Goal: Ask a question: Seek information or help from site administrators or community

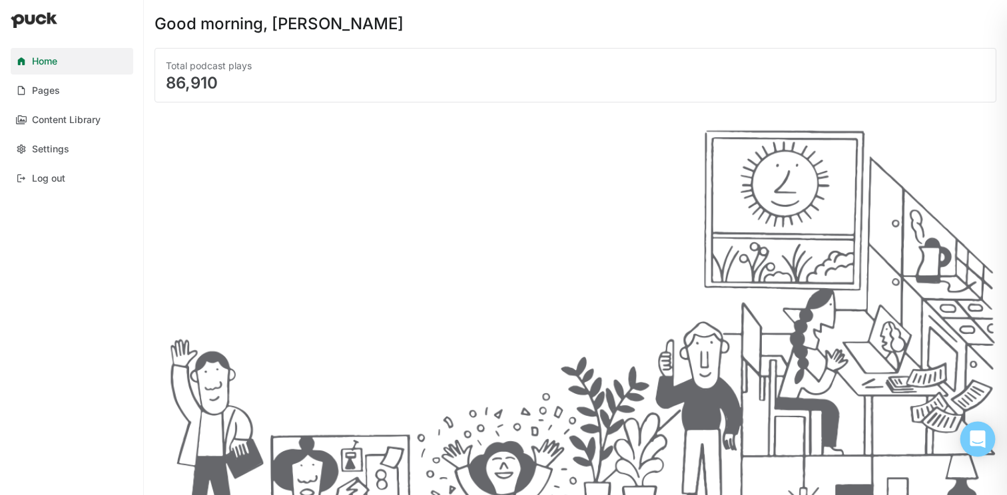
click at [967, 437] on div "Open Intercom Messenger" at bounding box center [977, 439] width 35 height 35
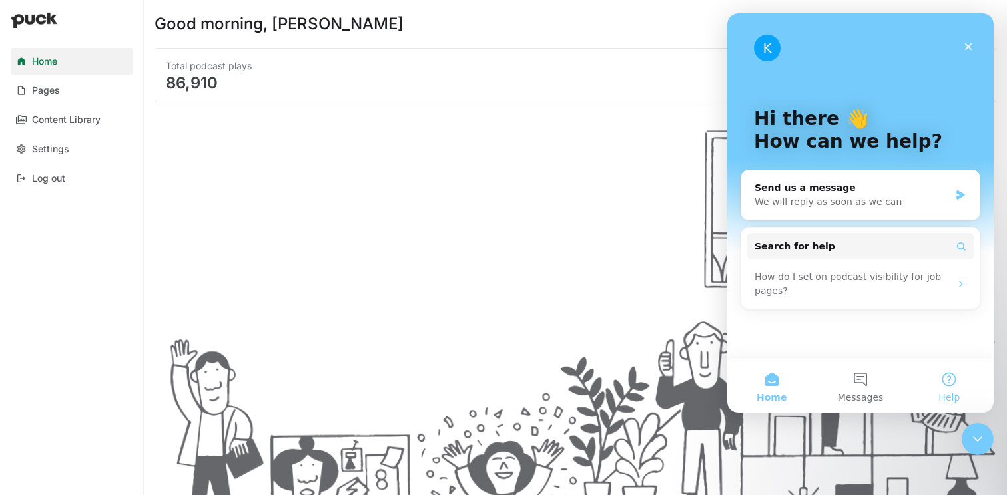
click at [941, 391] on button "Help" at bounding box center [949, 386] width 89 height 53
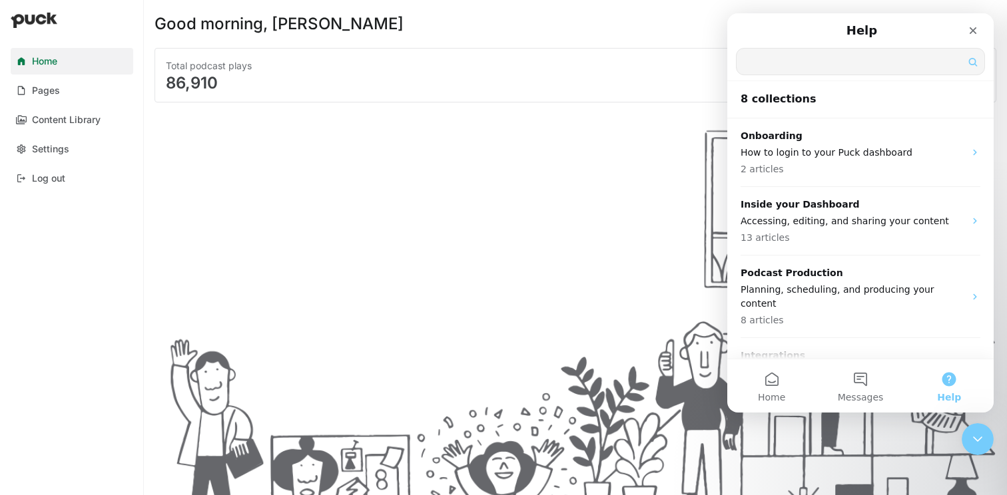
click at [824, 64] on input "Search for help" at bounding box center [860, 62] width 248 height 26
type input "time on page"
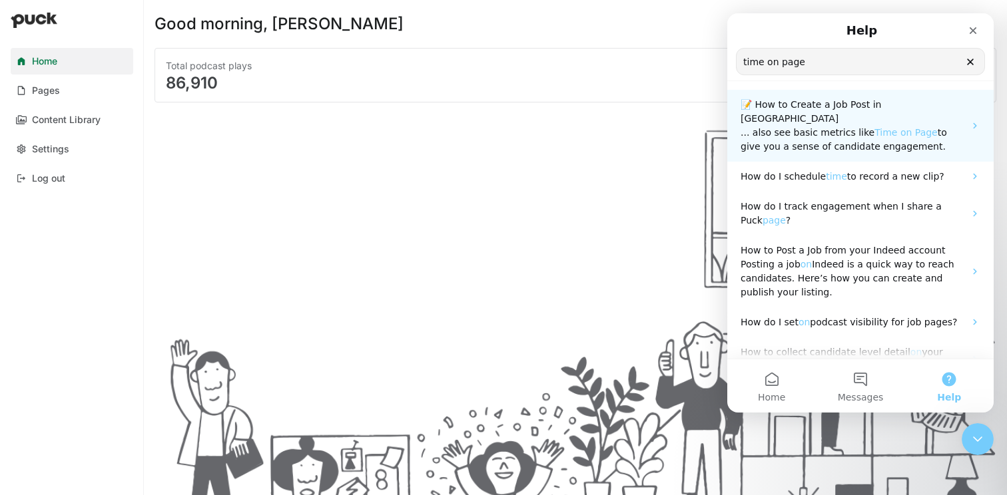
click at [859, 127] on span "... also see basic metrics like" at bounding box center [807, 132] width 134 height 11
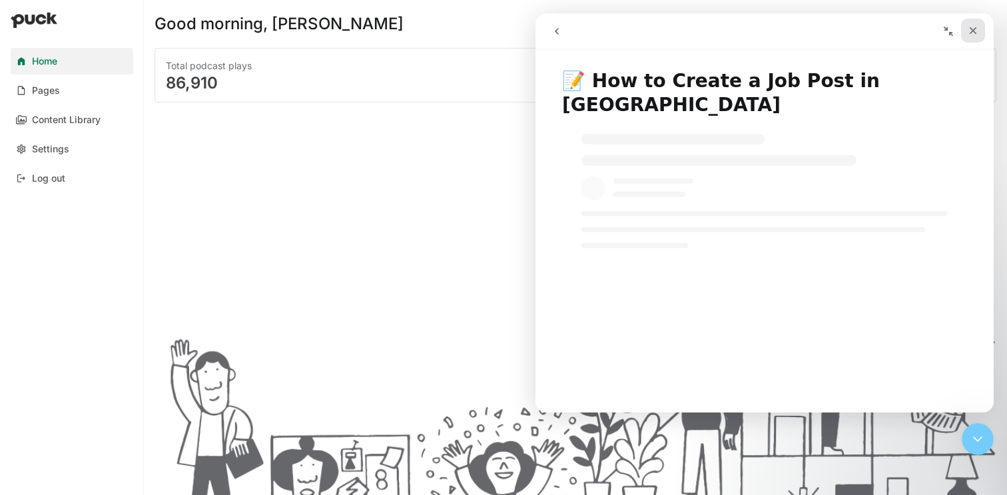
click at [971, 27] on icon "Close" at bounding box center [972, 30] width 11 height 11
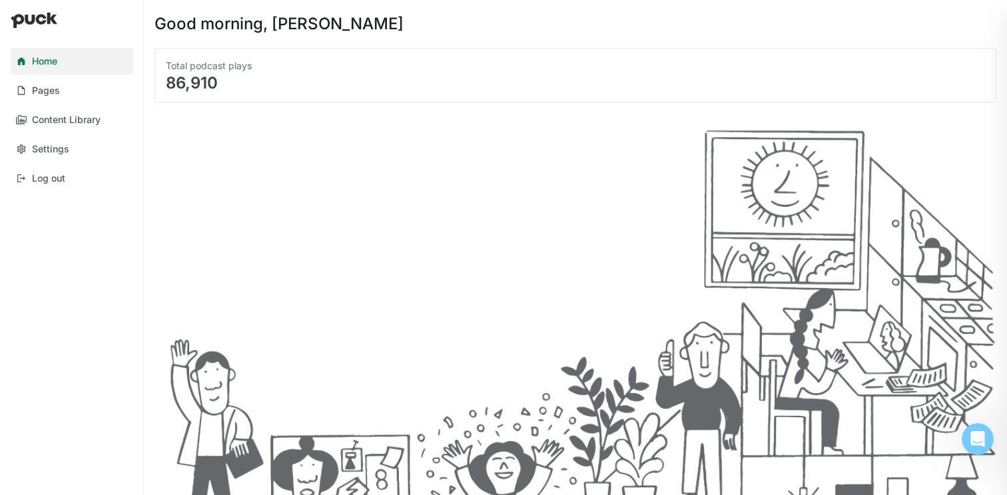
click at [454, 163] on div at bounding box center [575, 304] width 842 height 382
click at [67, 91] on link "Pages" at bounding box center [72, 90] width 122 height 27
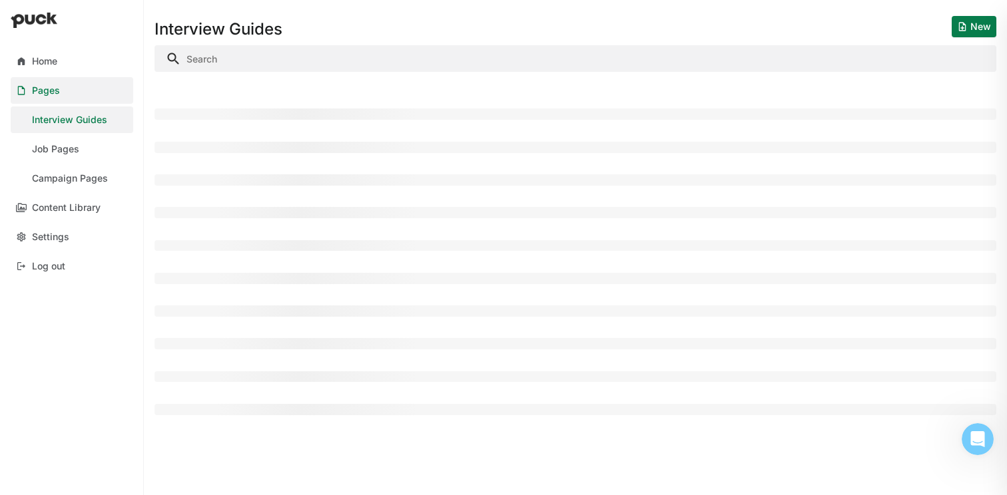
click at [694, 14] on div "Interview Guides New" at bounding box center [575, 21] width 842 height 43
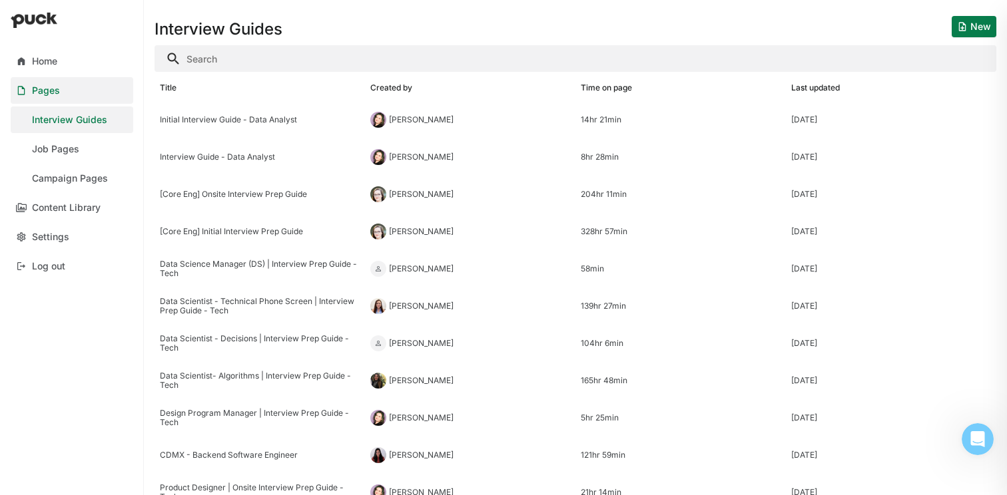
click at [679, 28] on div "Interview Guides New" at bounding box center [575, 21] width 842 height 43
